Goal: Find specific page/section: Find specific page/section

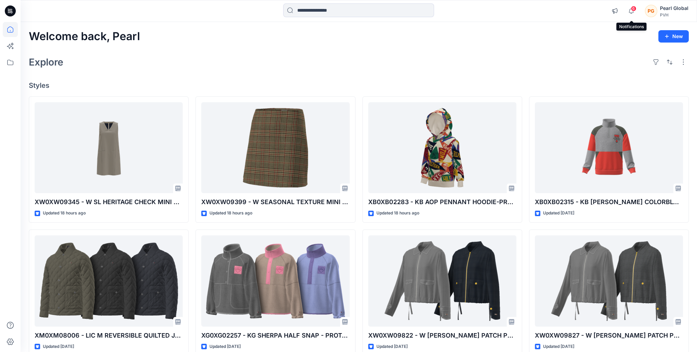
click at [633, 7] on span "6" at bounding box center [633, 8] width 5 height 5
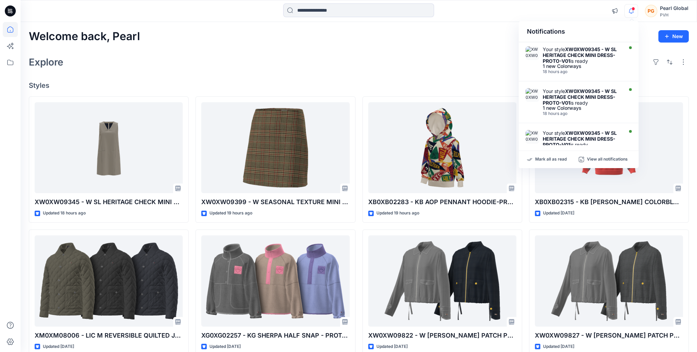
click at [471, 71] on div "Welcome back, Pearl New Explore Styles XW0XW09345 - W SL HERITAGE CHECK MINI DR…" at bounding box center [359, 272] width 676 height 500
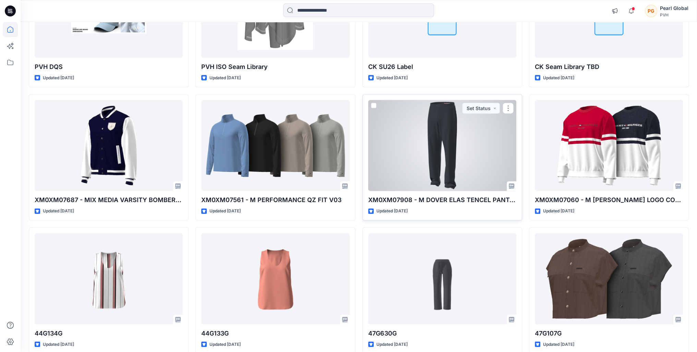
scroll to position [1766, 0]
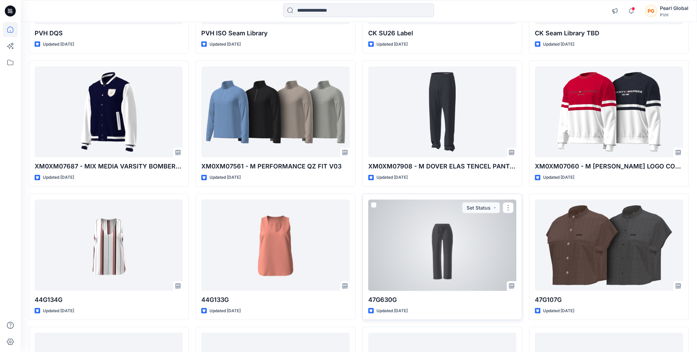
click at [446, 253] on div at bounding box center [442, 244] width 148 height 91
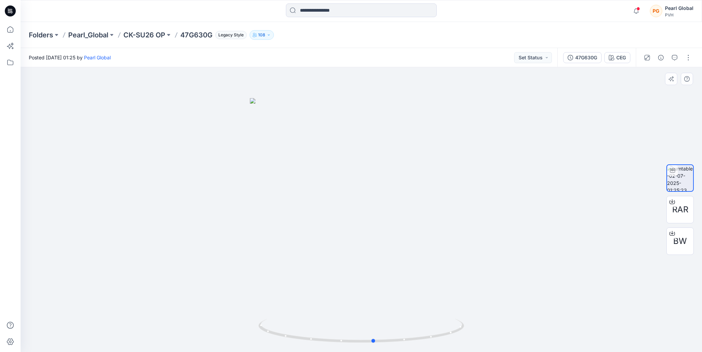
drag, startPoint x: 447, startPoint y: 332, endPoint x: 254, endPoint y: 307, distance: 194.8
click at [254, 307] on div at bounding box center [361, 209] width 681 height 284
click at [4, 32] on icon at bounding box center [10, 29] width 15 height 15
